Goal: Transaction & Acquisition: Purchase product/service

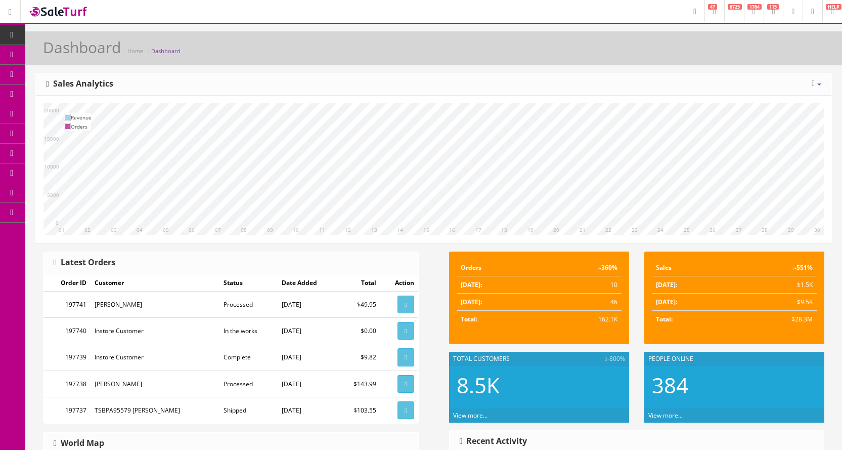
click at [85, 55] on span "Products" at bounding box center [72, 54] width 25 height 9
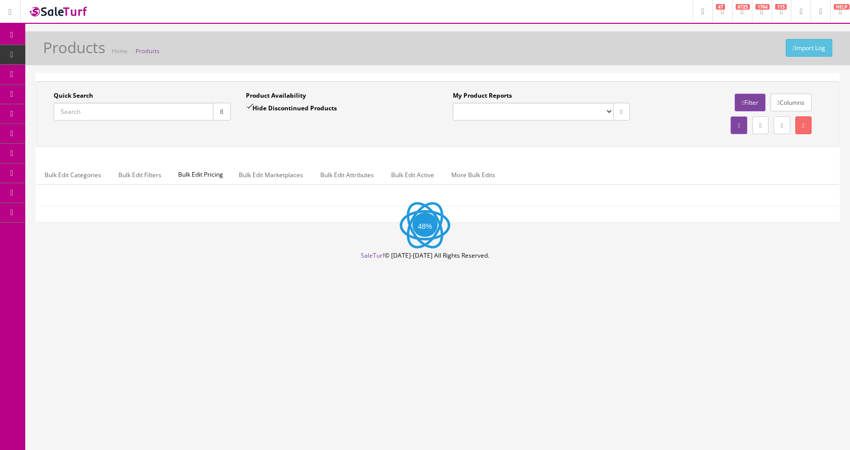
click at [125, 114] on input "Quick Search" at bounding box center [134, 112] width 160 height 18
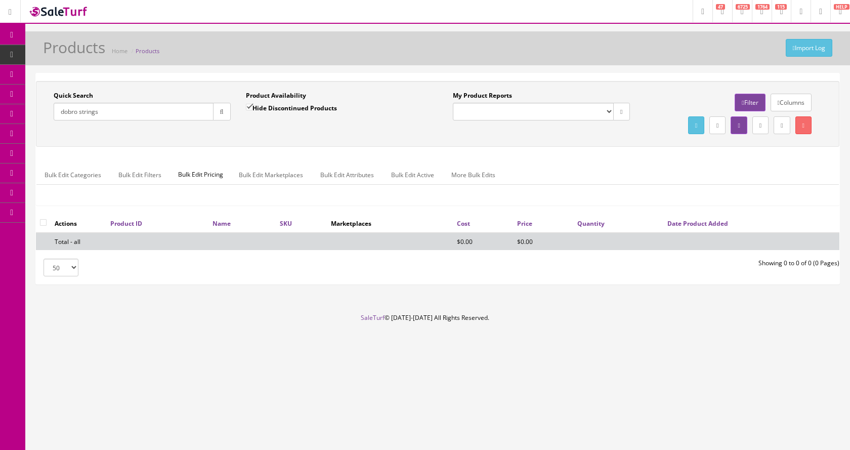
type input "dobro strings"
click at [250, 107] on input "Hide Discontinued Products" at bounding box center [249, 107] width 7 height 7
click at [223, 110] on icon "button" at bounding box center [222, 112] width 4 height 6
click at [240, 149] on div "Quick Search dobro strings Date From Product Availability Hide Discontinued Pro…" at bounding box center [437, 147] width 803 height 133
click at [253, 112] on label "Hide Discontinued Products" at bounding box center [291, 108] width 91 height 10
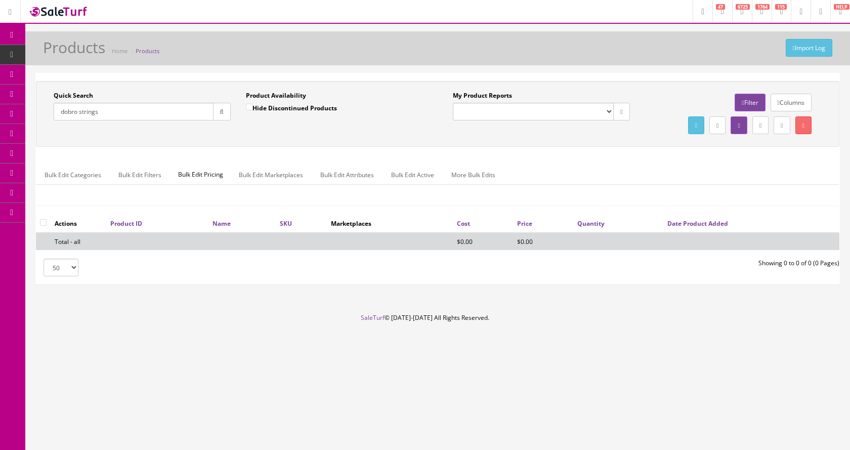
click at [252, 110] on input "Hide Discontinued Products" at bounding box center [249, 107] width 7 height 7
checkbox input "true"
click at [223, 112] on icon "button" at bounding box center [222, 112] width 4 height 6
click at [83, 94] on span "POS Console" at bounding box center [78, 94] width 36 height 9
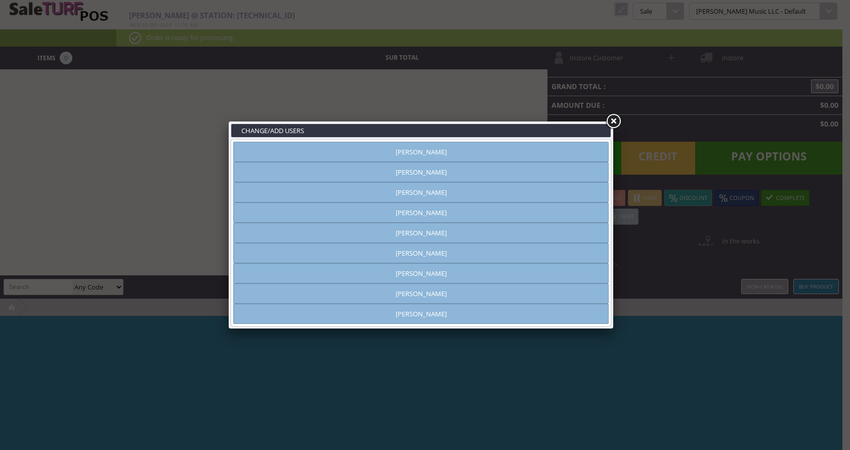
type input "[PERSON_NAME]"
click at [405, 210] on link "[PERSON_NAME]" at bounding box center [420, 212] width 375 height 20
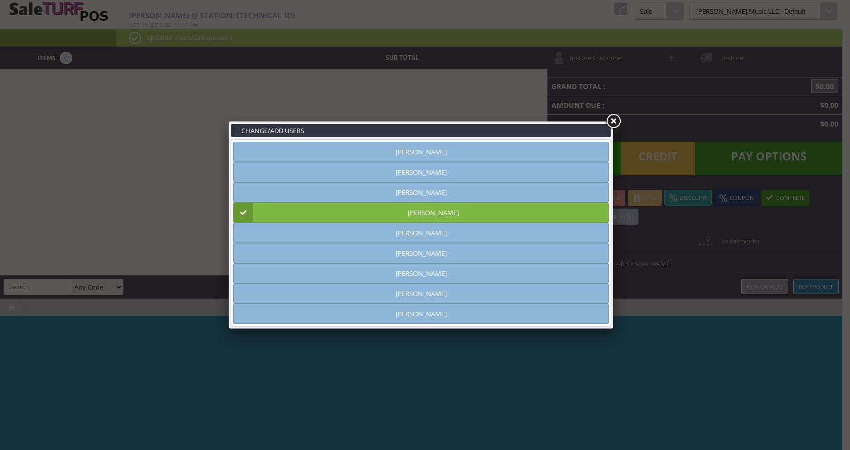
click at [614, 121] on link at bounding box center [613, 121] width 18 height 18
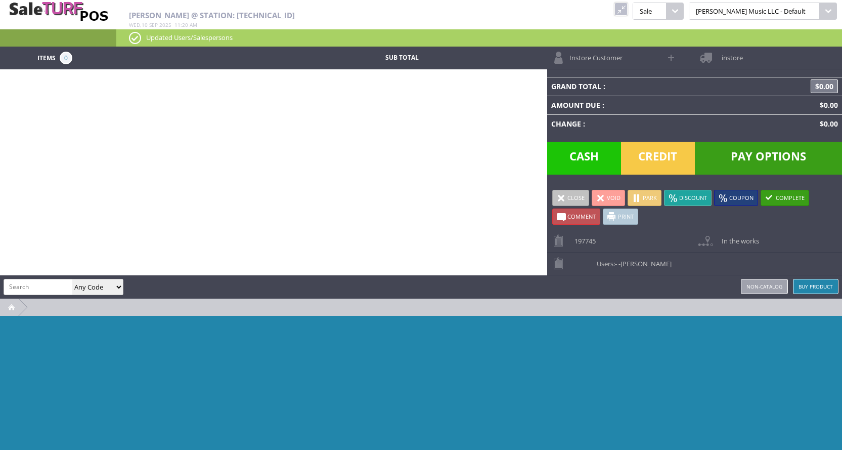
click at [34, 279] on input "search" at bounding box center [38, 286] width 68 height 15
type input "service"
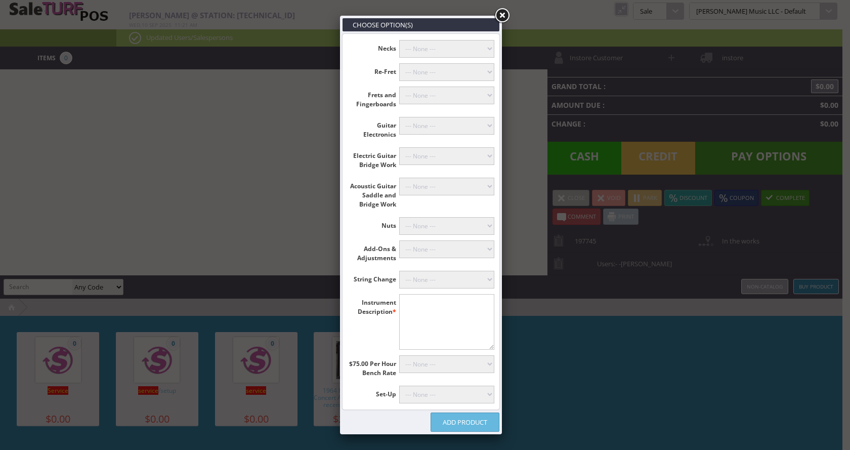
click at [430, 306] on textarea"] at bounding box center [447, 322] width 96 height 56
type textarea"] "Dobro"
click at [465, 280] on select"] "--- None --- [PERSON_NAME] (+$60.00) Classicals, Latin, & Mandolin (+$30.00) 12…" at bounding box center [447, 280] width 96 height 18
select select"] "20"
click at [399, 271] on select"] "--- None --- [PERSON_NAME] (+$60.00) Classicals, Latin, & Mandolin (+$30.00) 12…" at bounding box center [447, 280] width 96 height 18
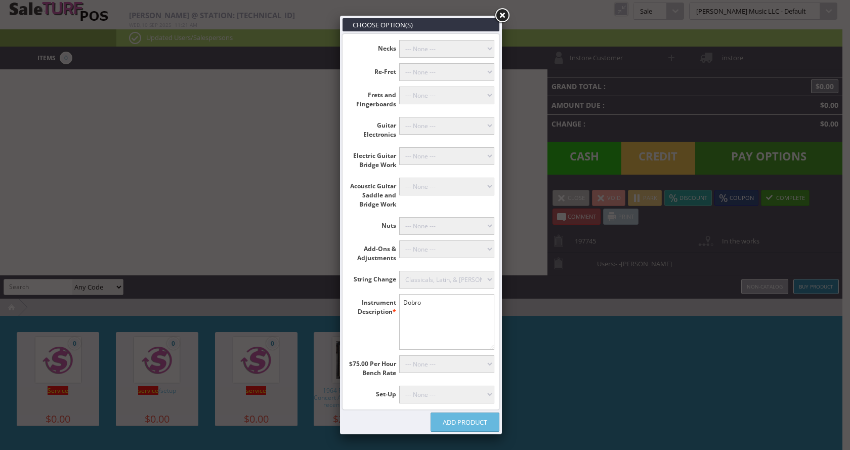
click at [485, 420] on link "Add Product" at bounding box center [465, 421] width 69 height 19
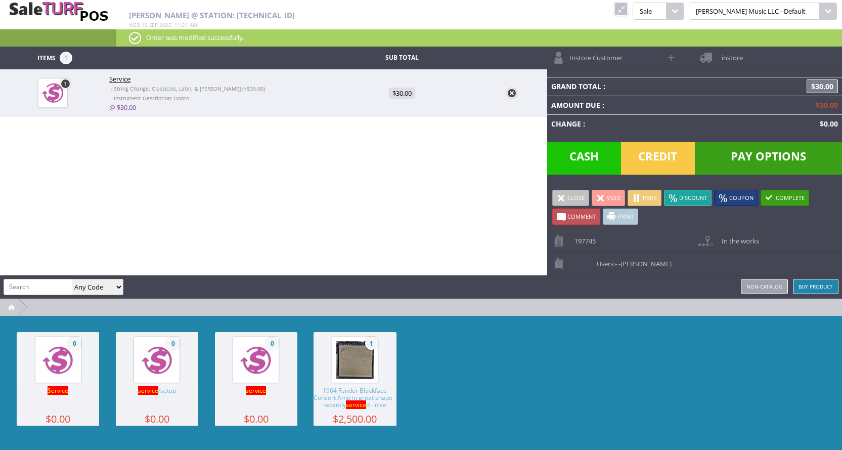
click at [45, 286] on input "search" at bounding box center [38, 286] width 68 height 15
type input "ej42"
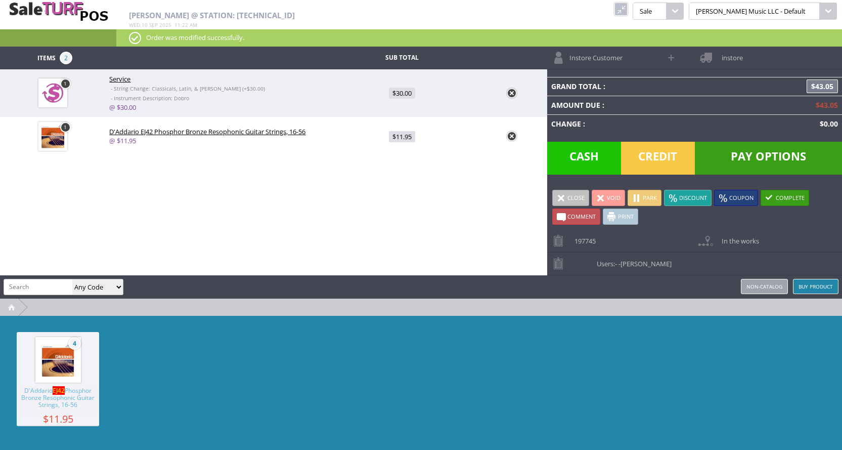
click at [609, 62] on span "Instore Customer" at bounding box center [594, 55] width 58 height 16
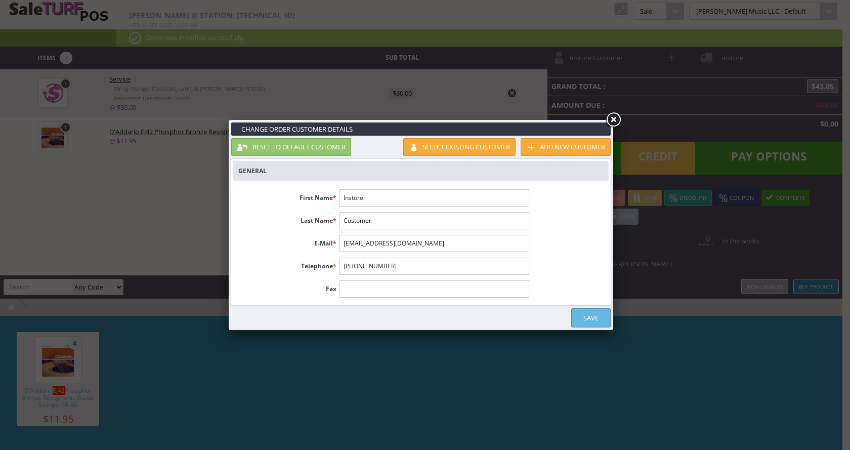
drag, startPoint x: 405, startPoint y: 196, endPoint x: 334, endPoint y: 208, distance: 71.9
click at [334, 208] on ul "First Name * Instore Last Name * Customer E-Mail * [EMAIL_ADDRESS][DOMAIN_NAME]…" at bounding box center [383, 243] width 301 height 119
drag, startPoint x: 355, startPoint y: 199, endPoint x: 341, endPoint y: 199, distance: 14.2
click at [341, 199] on input "Instore" at bounding box center [433, 197] width 189 height 17
type input "[PERSON_NAME]"
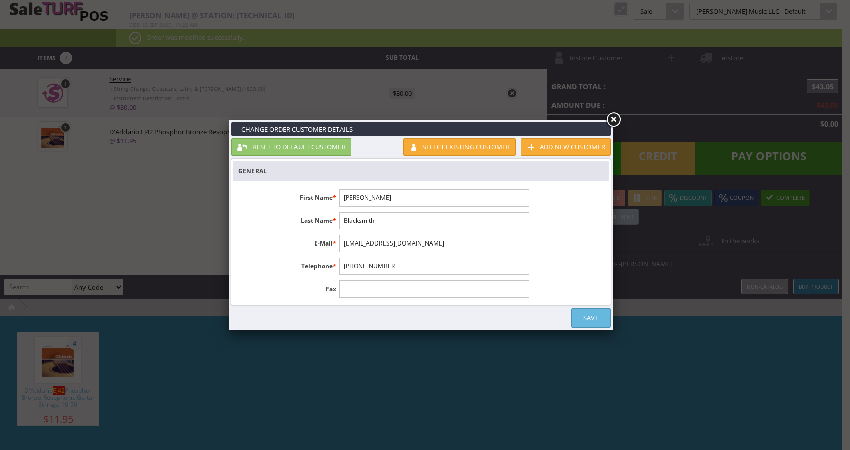
type input "Blacksmith"
type input "8165006846"
click at [590, 318] on link "Save" at bounding box center [590, 317] width 39 height 19
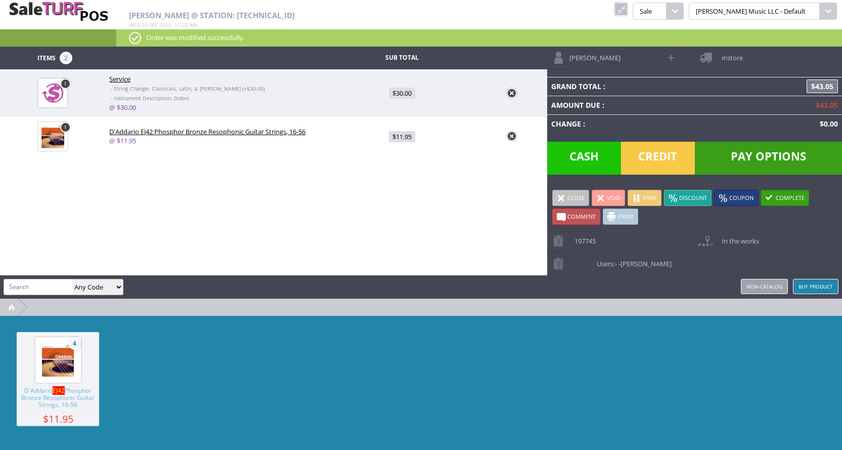
click at [643, 196] on link "Park" at bounding box center [645, 198] width 34 height 16
